Goal: Task Accomplishment & Management: Manage account settings

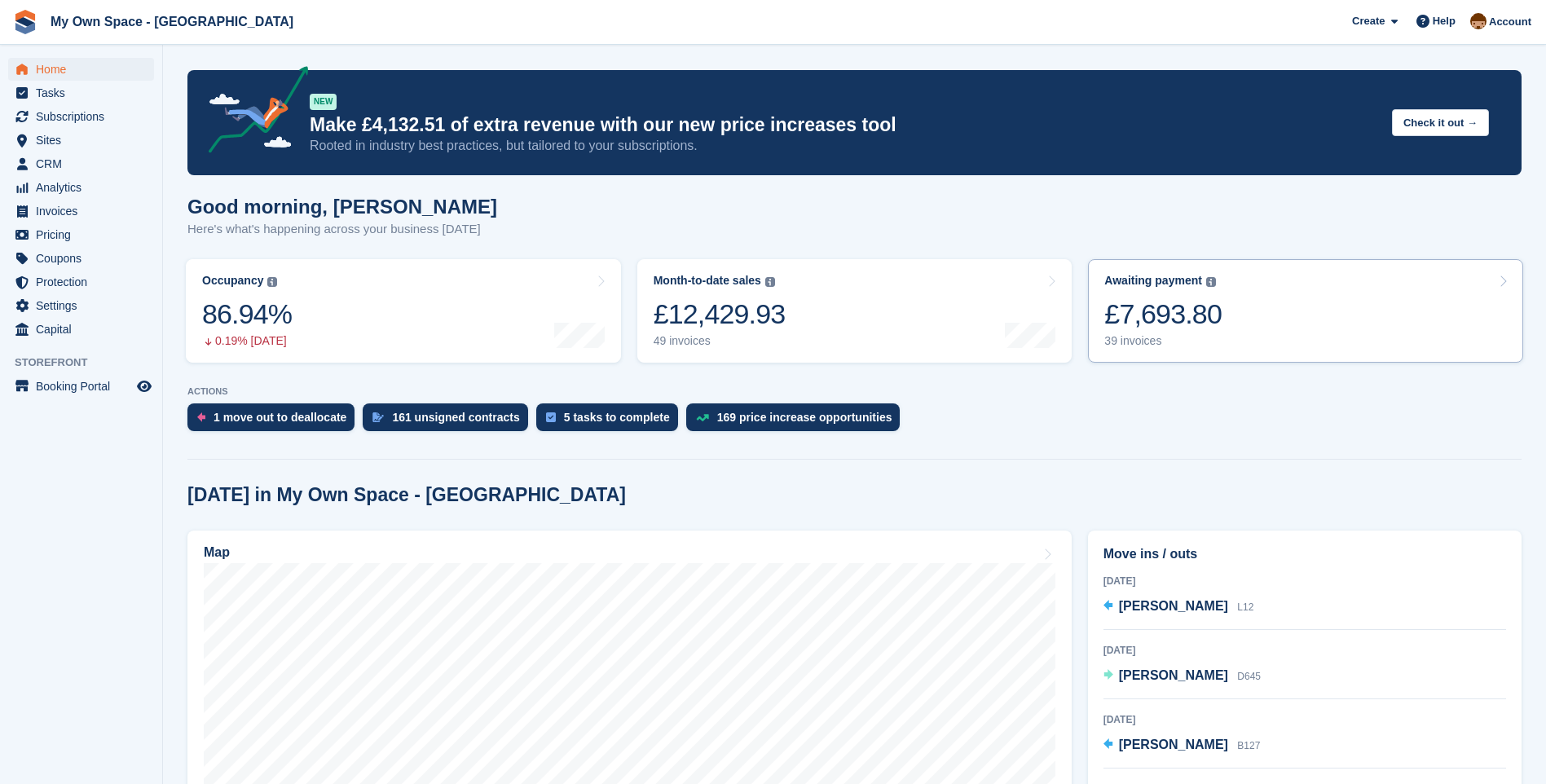
click at [1135, 339] on div "39 invoices" at bounding box center [1163, 341] width 117 height 14
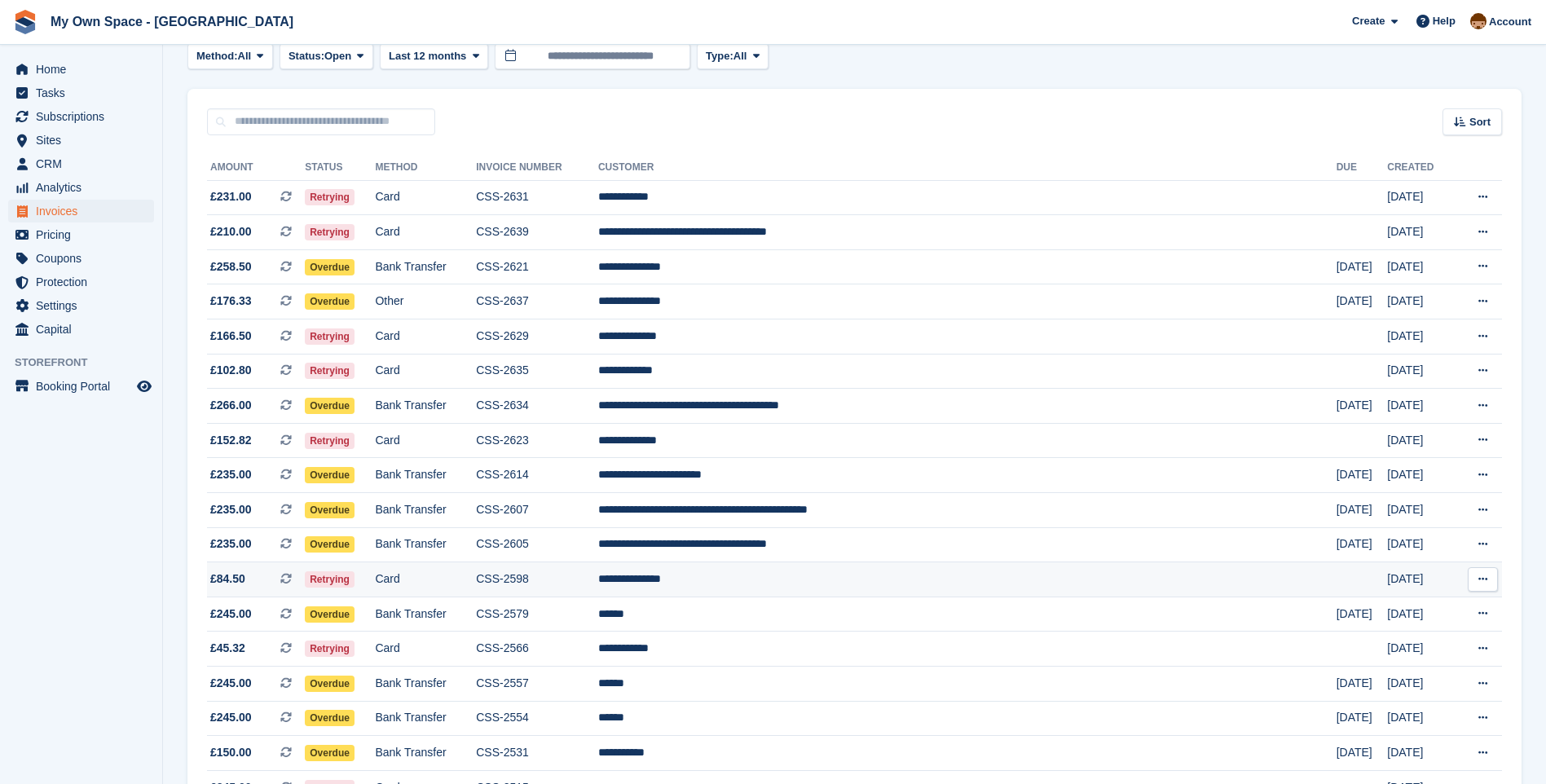
scroll to position [82, 0]
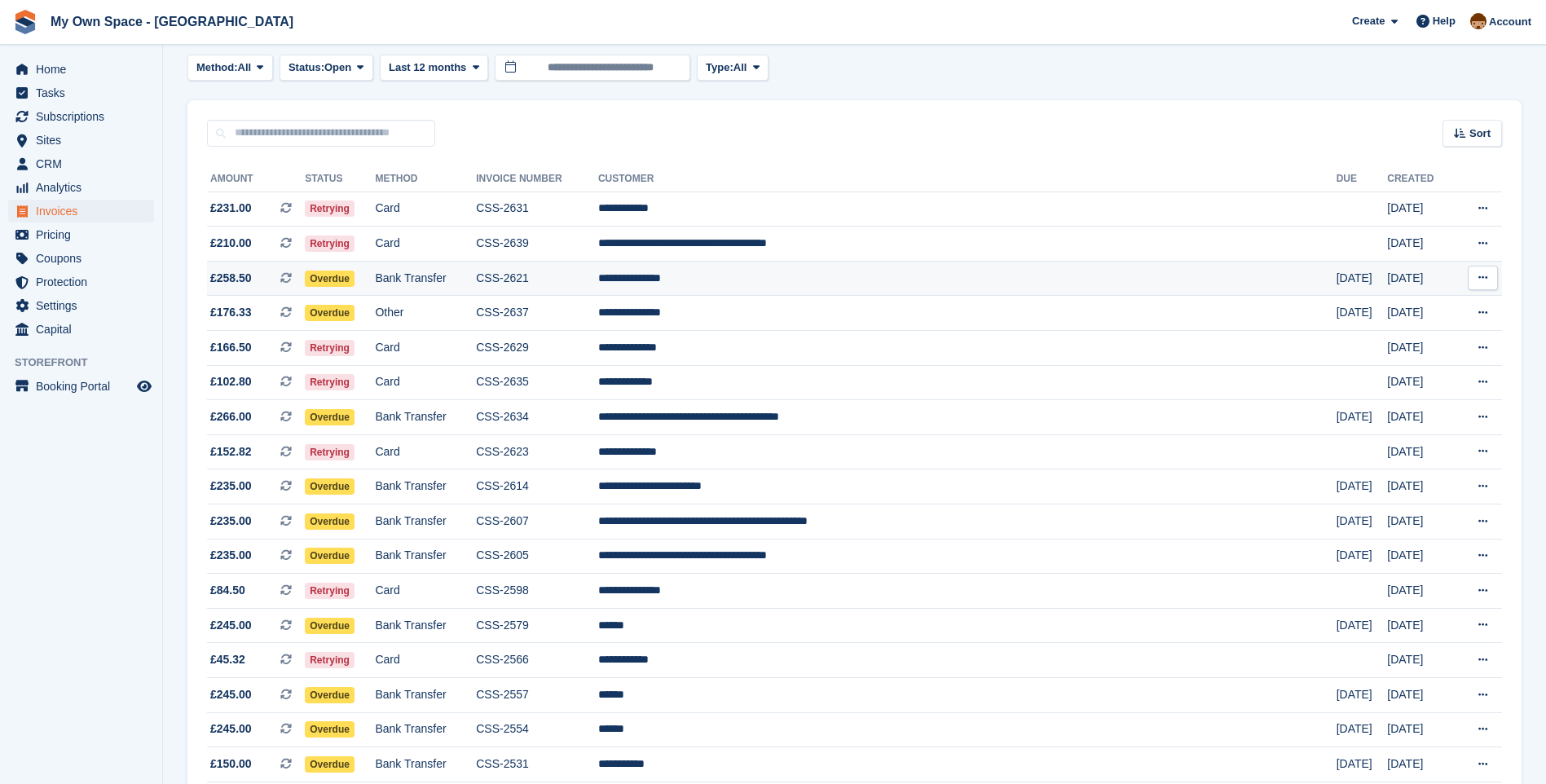
click at [476, 280] on td "Bank Transfer" at bounding box center [425, 278] width 101 height 35
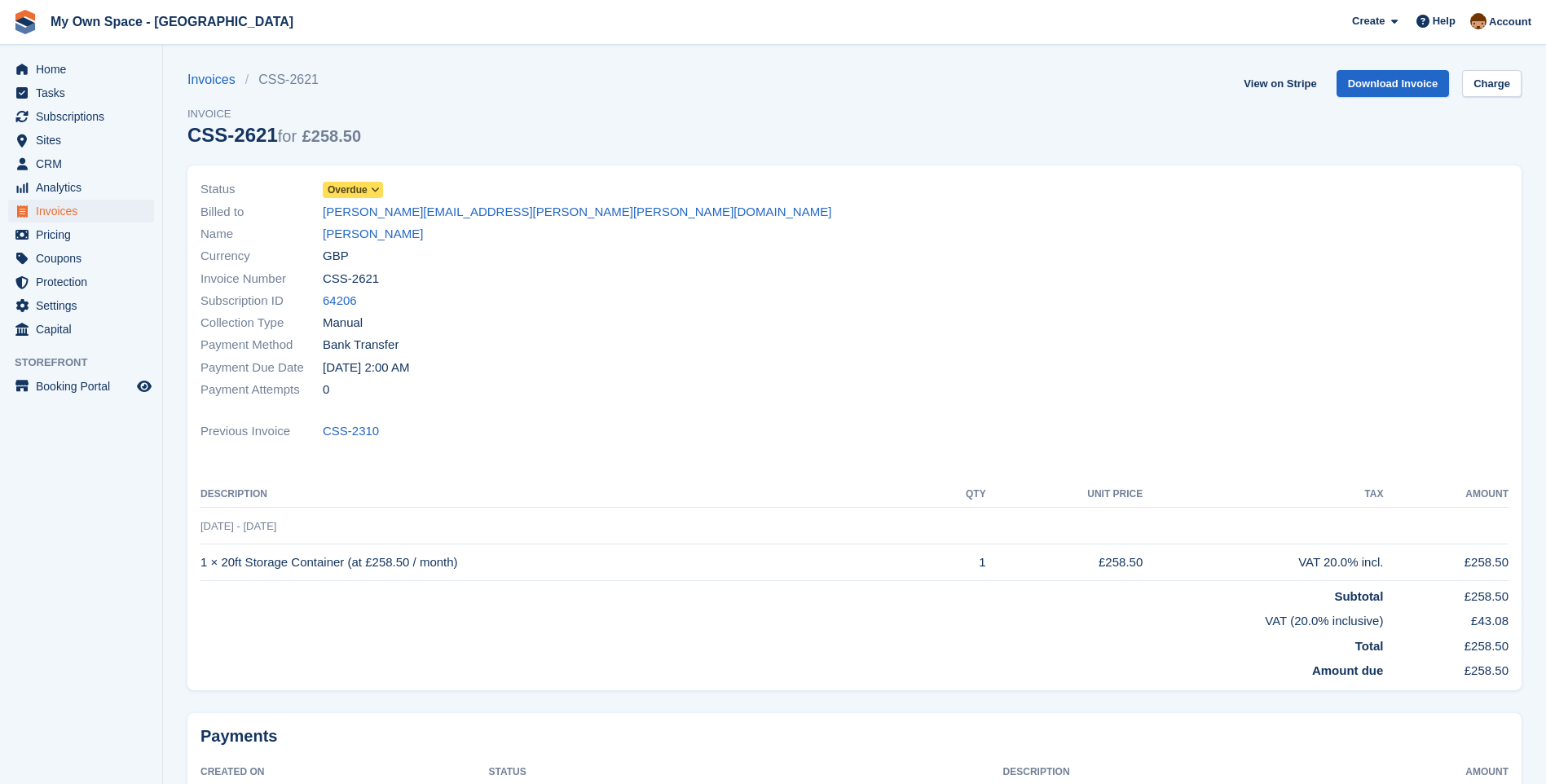
click at [353, 184] on span "Overdue" at bounding box center [348, 190] width 40 height 15
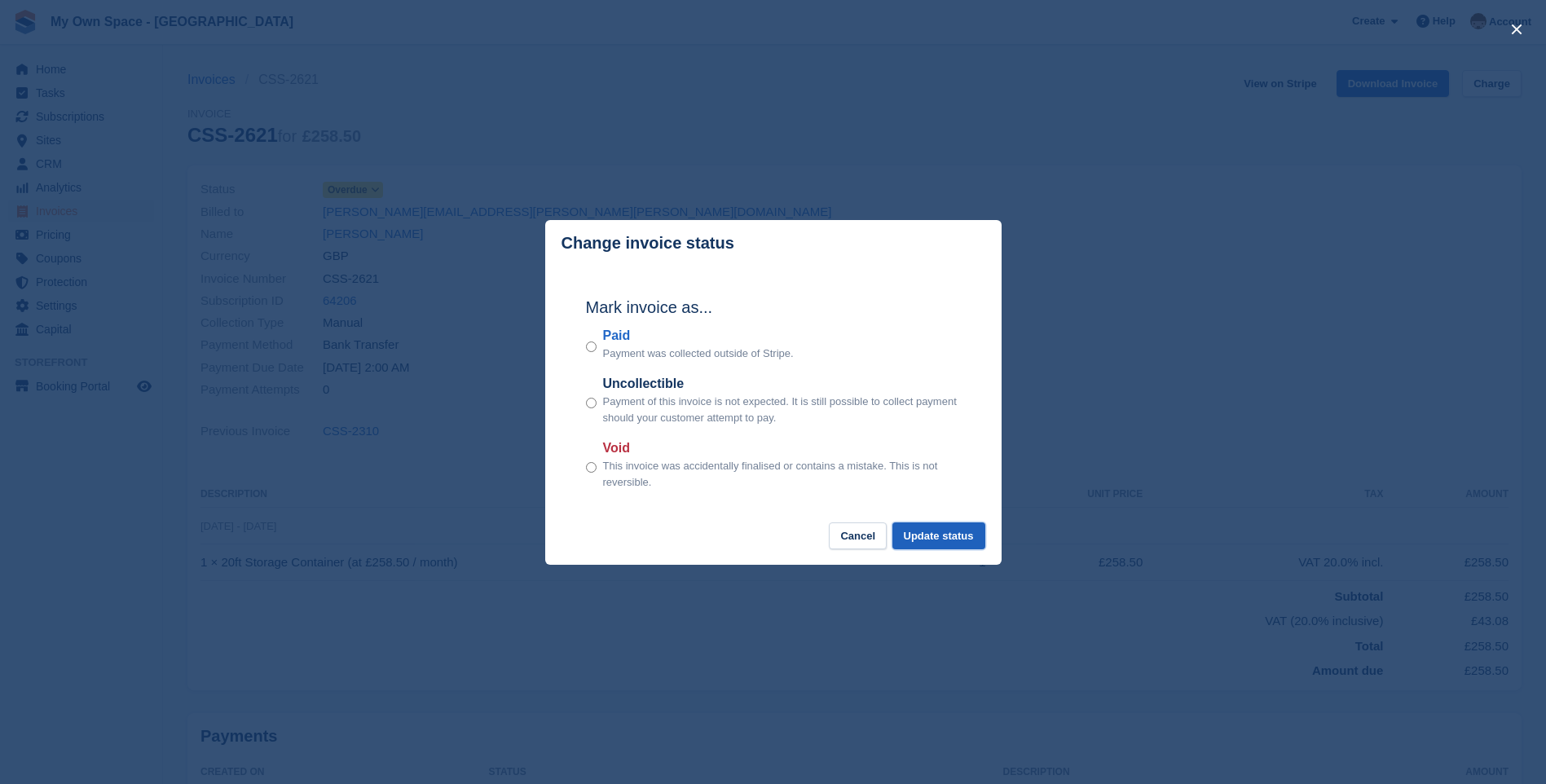
click at [934, 540] on button "Update status" at bounding box center [938, 535] width 93 height 27
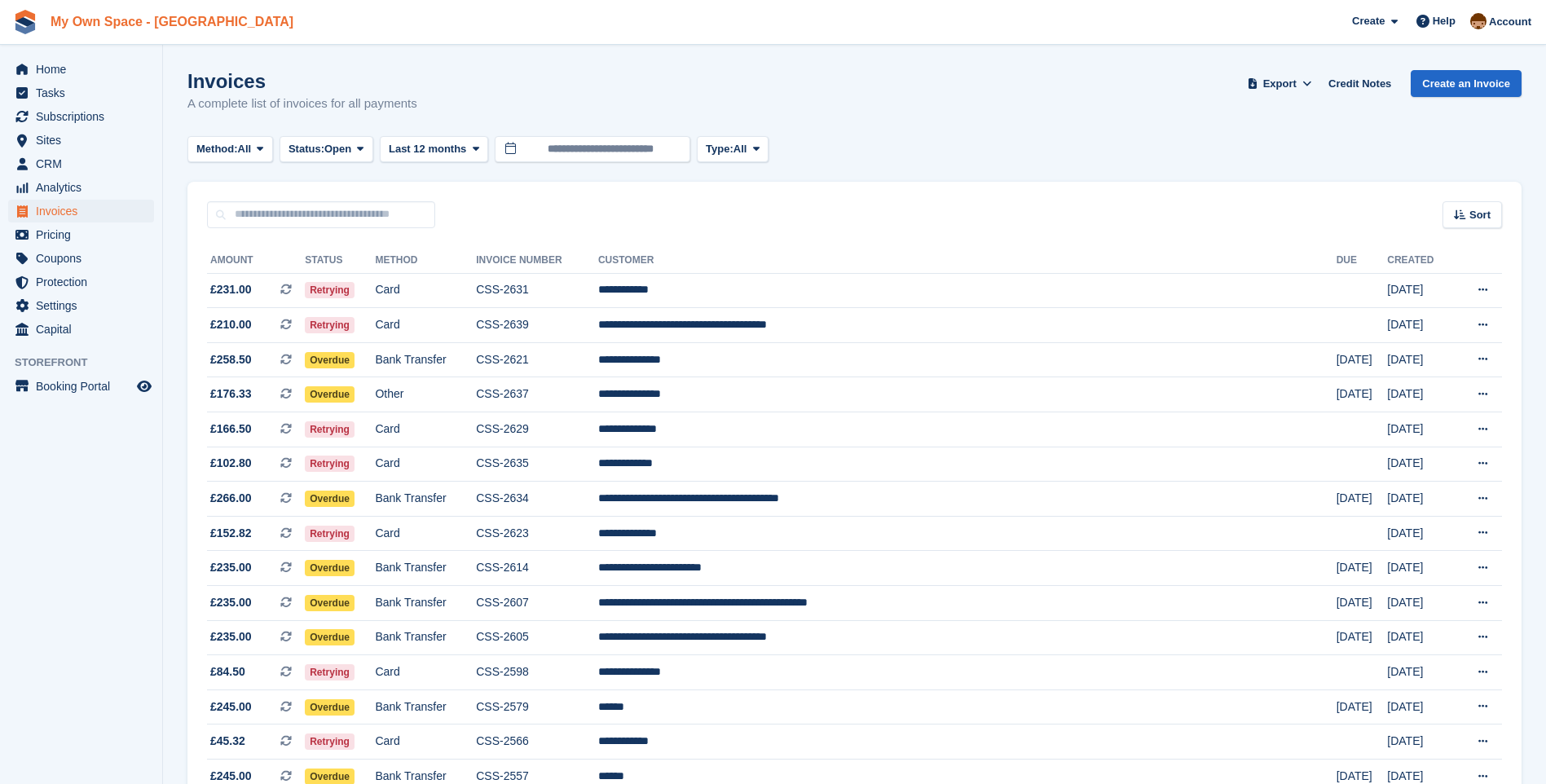
scroll to position [82, 0]
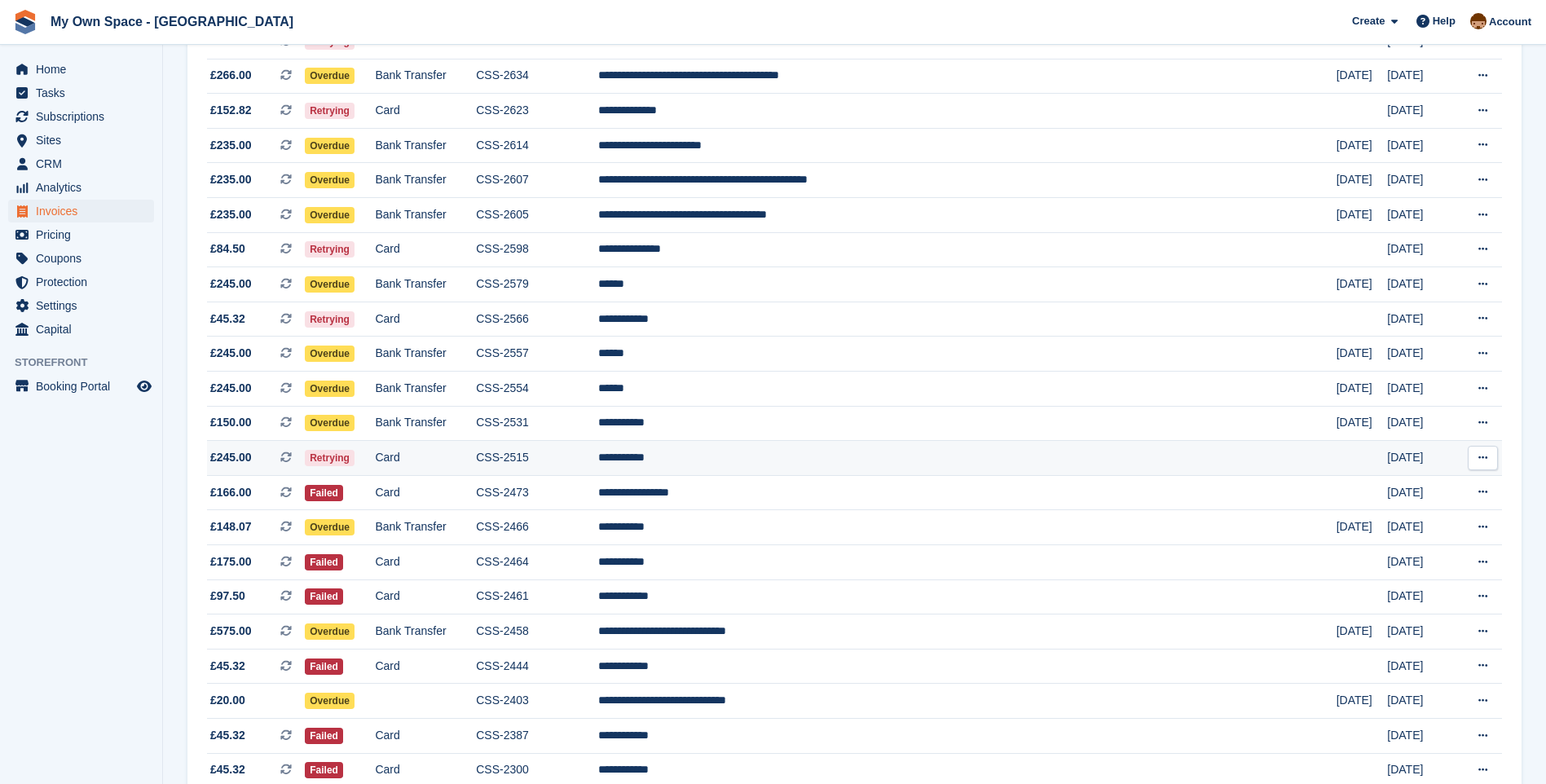
scroll to position [489, 0]
